Goal: Information Seeking & Learning: Learn about a topic

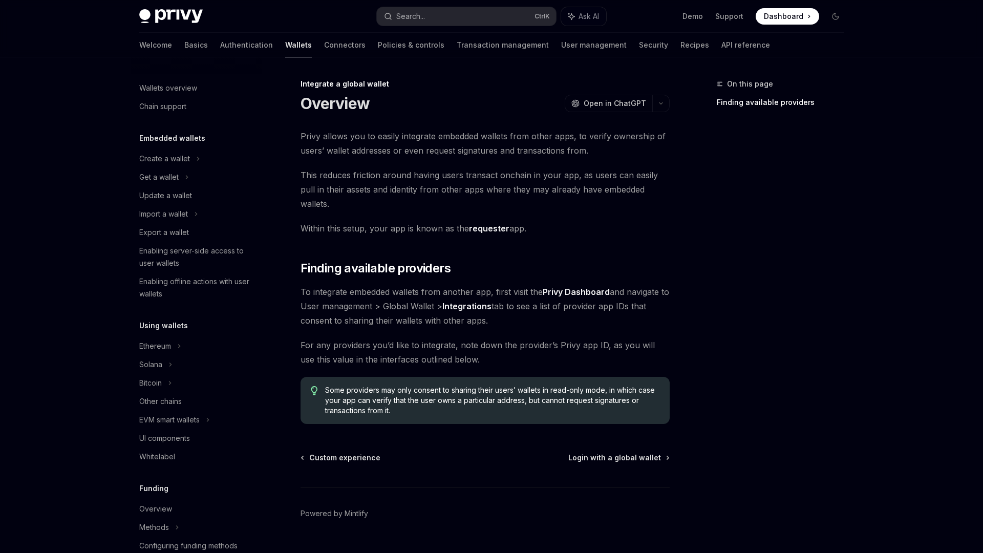
scroll to position [456, 0]
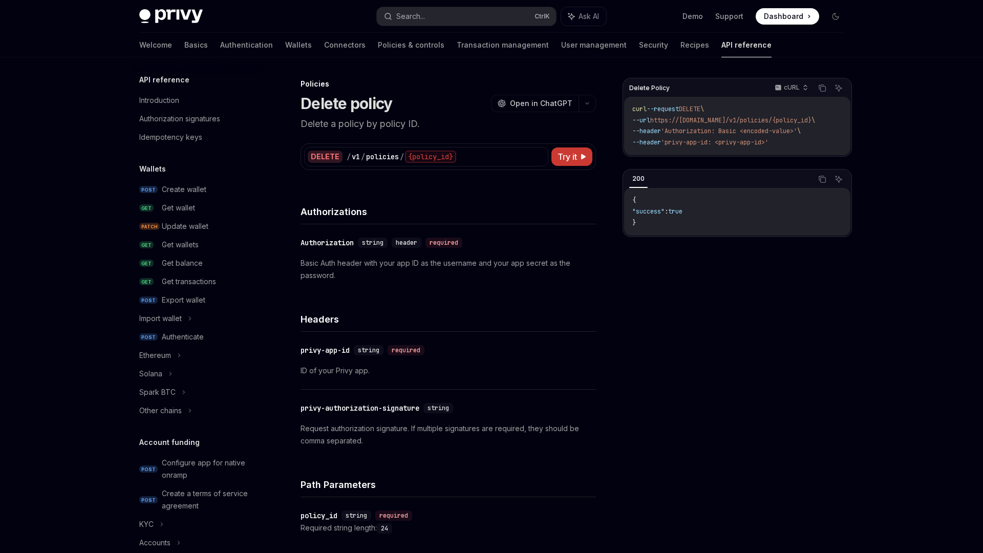
scroll to position [400, 0]
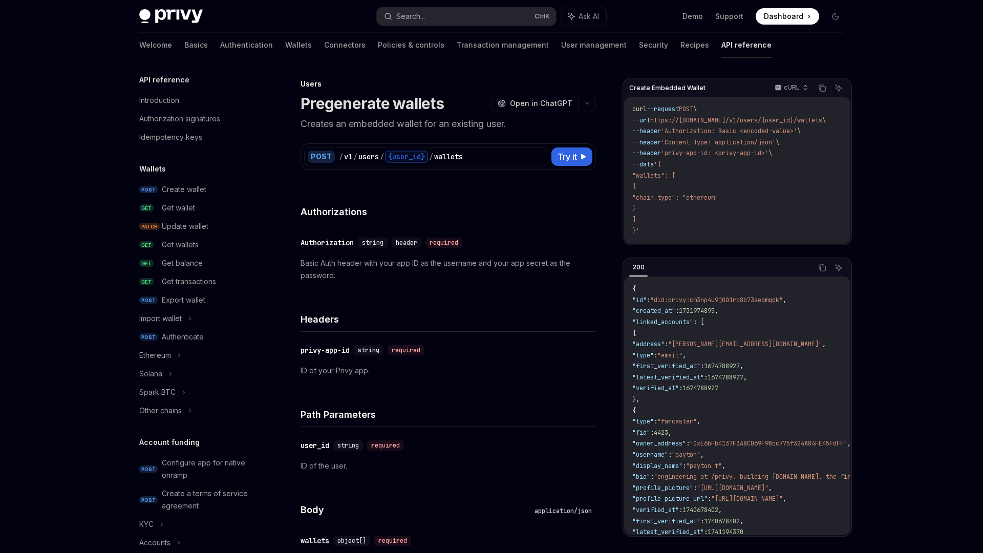
scroll to position [523, 0]
